Goal: Task Accomplishment & Management: Manage account settings

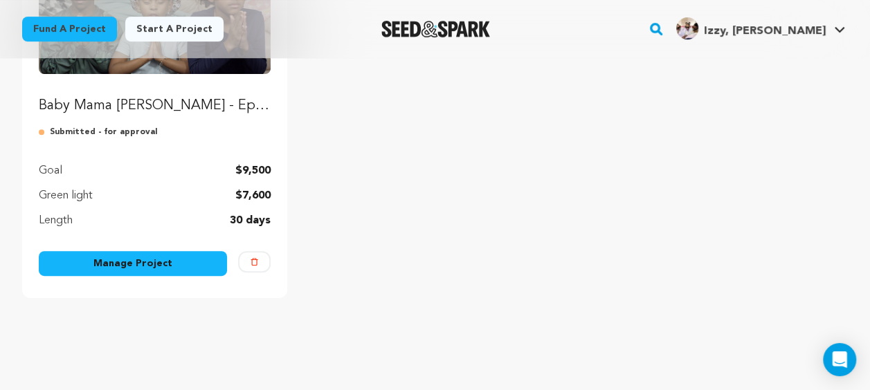
scroll to position [277, 0]
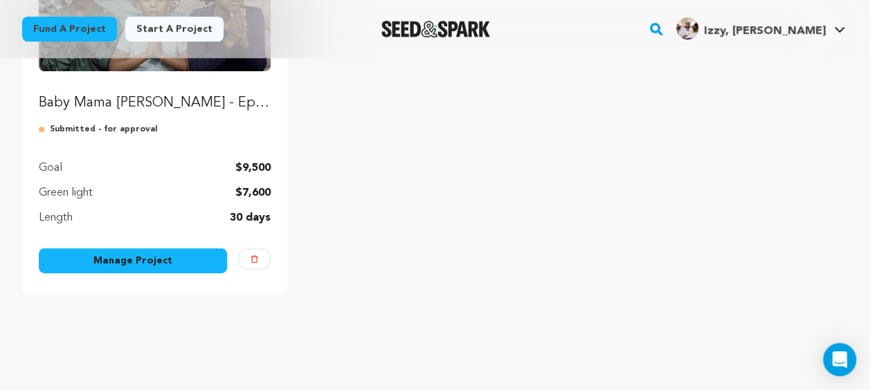
click at [161, 263] on link "Manage Project" at bounding box center [133, 261] width 188 height 25
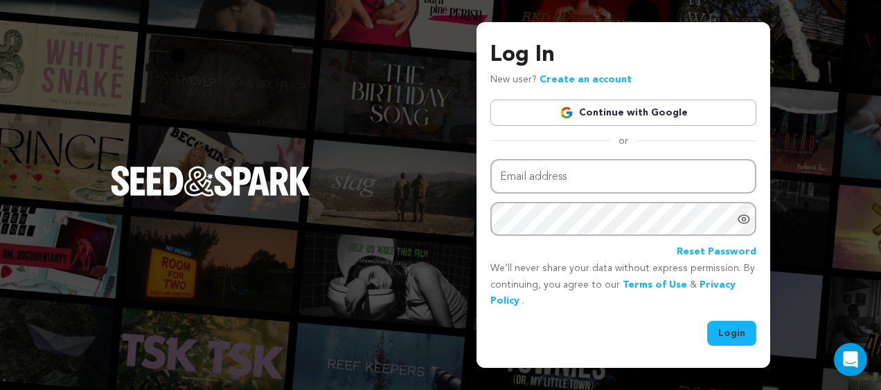
click at [572, 121] on link "Continue with Google" at bounding box center [623, 113] width 266 height 26
